Goal: Information Seeking & Learning: Learn about a topic

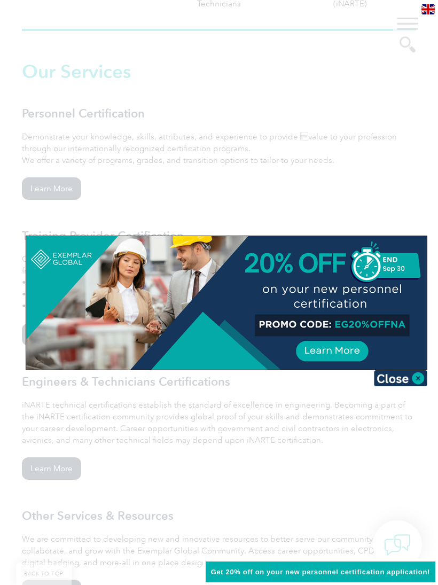
scroll to position [783, 0]
click at [414, 377] on img at bounding box center [400, 378] width 53 height 16
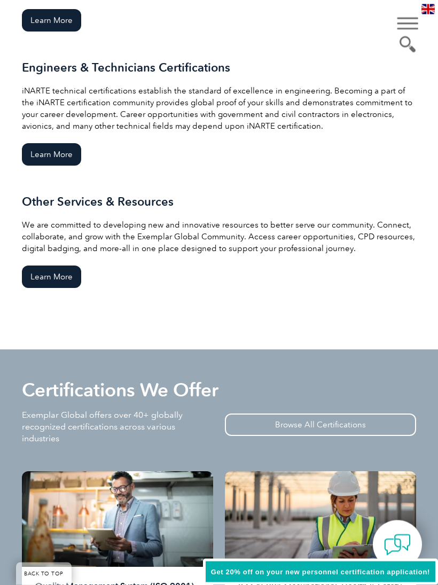
scroll to position [1094, 0]
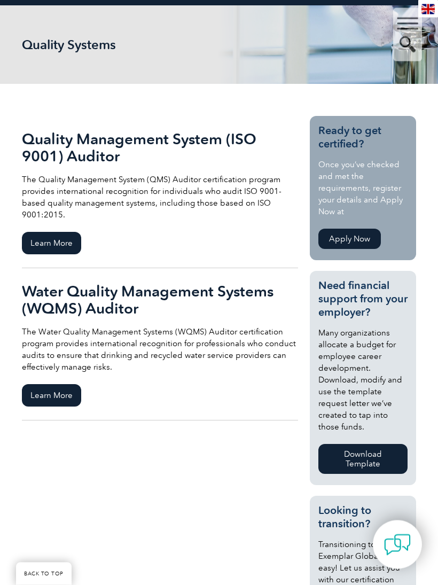
scroll to position [152, 0]
click at [45, 241] on span "Learn More" at bounding box center [51, 243] width 59 height 22
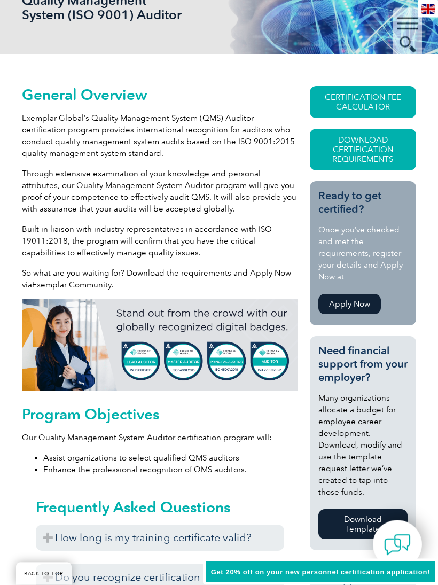
scroll to position [197, 0]
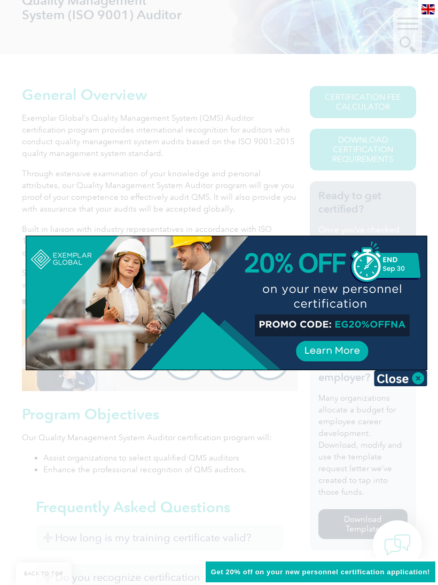
click at [416, 375] on img at bounding box center [400, 378] width 53 height 16
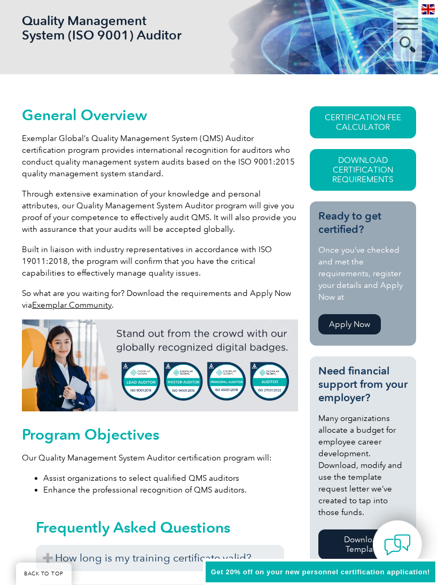
scroll to position [175, 0]
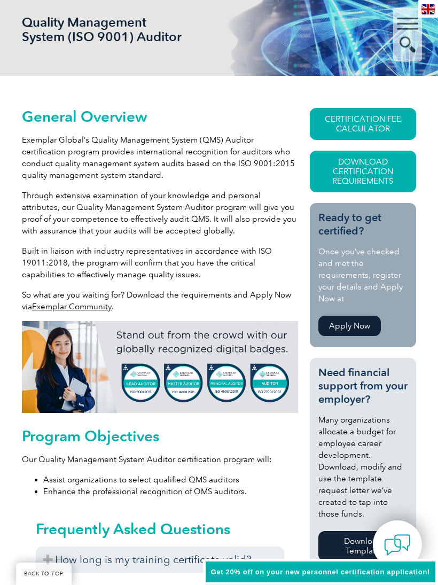
click at [386, 168] on link "Download Certification Requirements" at bounding box center [363, 172] width 106 height 42
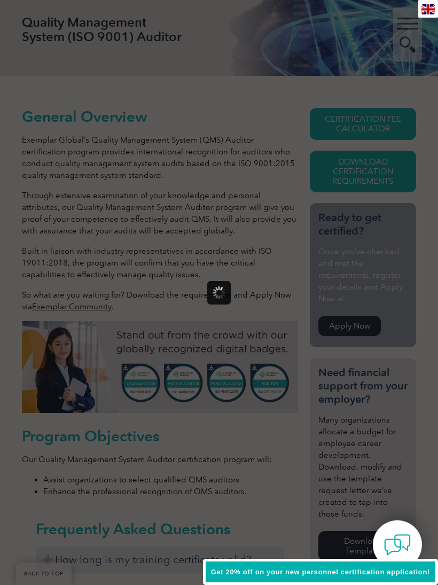
scroll to position [0, 0]
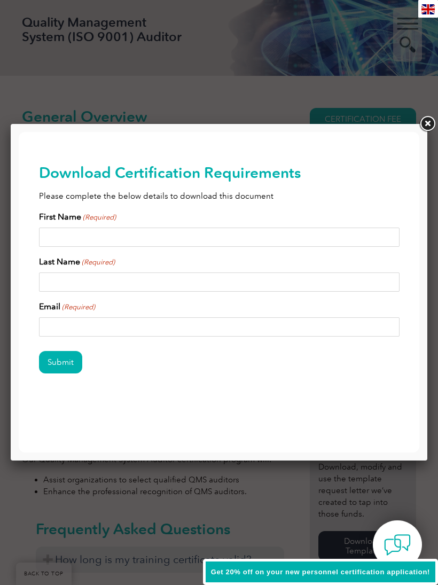
click at [429, 125] on link at bounding box center [427, 123] width 19 height 19
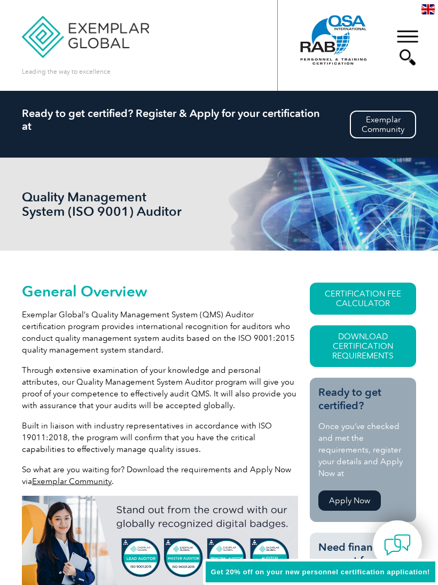
click at [410, 59] on div "▼" at bounding box center [407, 47] width 29 height 53
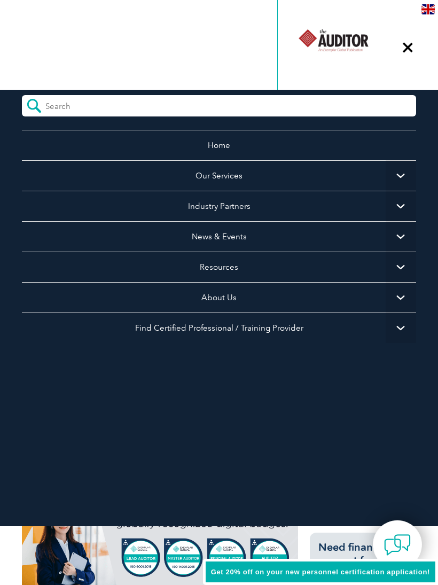
click at [288, 103] on form at bounding box center [219, 105] width 394 height 21
click at [74, 118] on div "Home Our Services Getting Certified Individual Certifications Engineers & Techn…" at bounding box center [219, 243] width 394 height 307
click at [60, 105] on input "search" at bounding box center [92, 103] width 95 height 16
type input "Lead auditor"
click at [34, 106] on input "submit" at bounding box center [34, 105] width 24 height 21
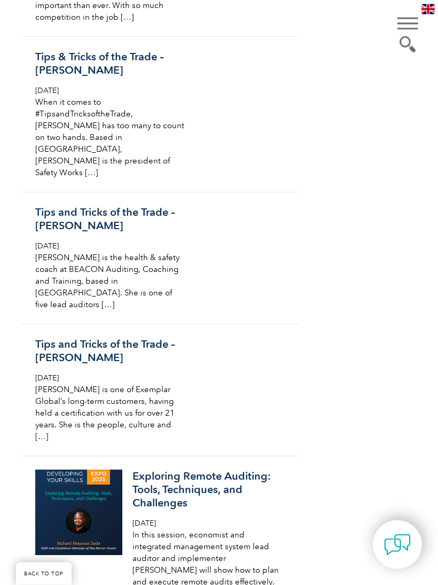
scroll to position [2971, 0]
